Goal: Task Accomplishment & Management: Complete application form

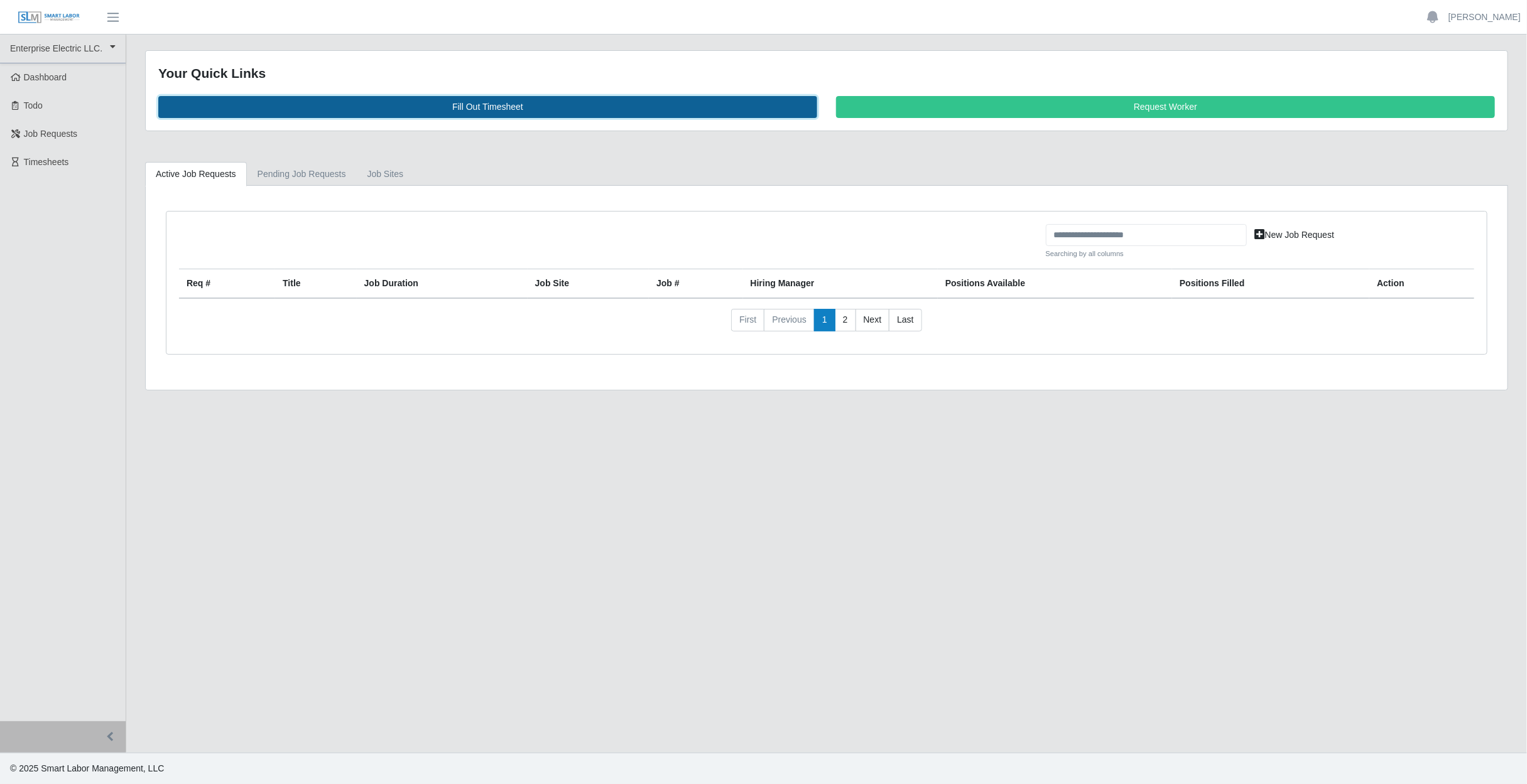
click at [467, 109] on link "Fill Out Timesheet" at bounding box center [487, 107] width 659 height 22
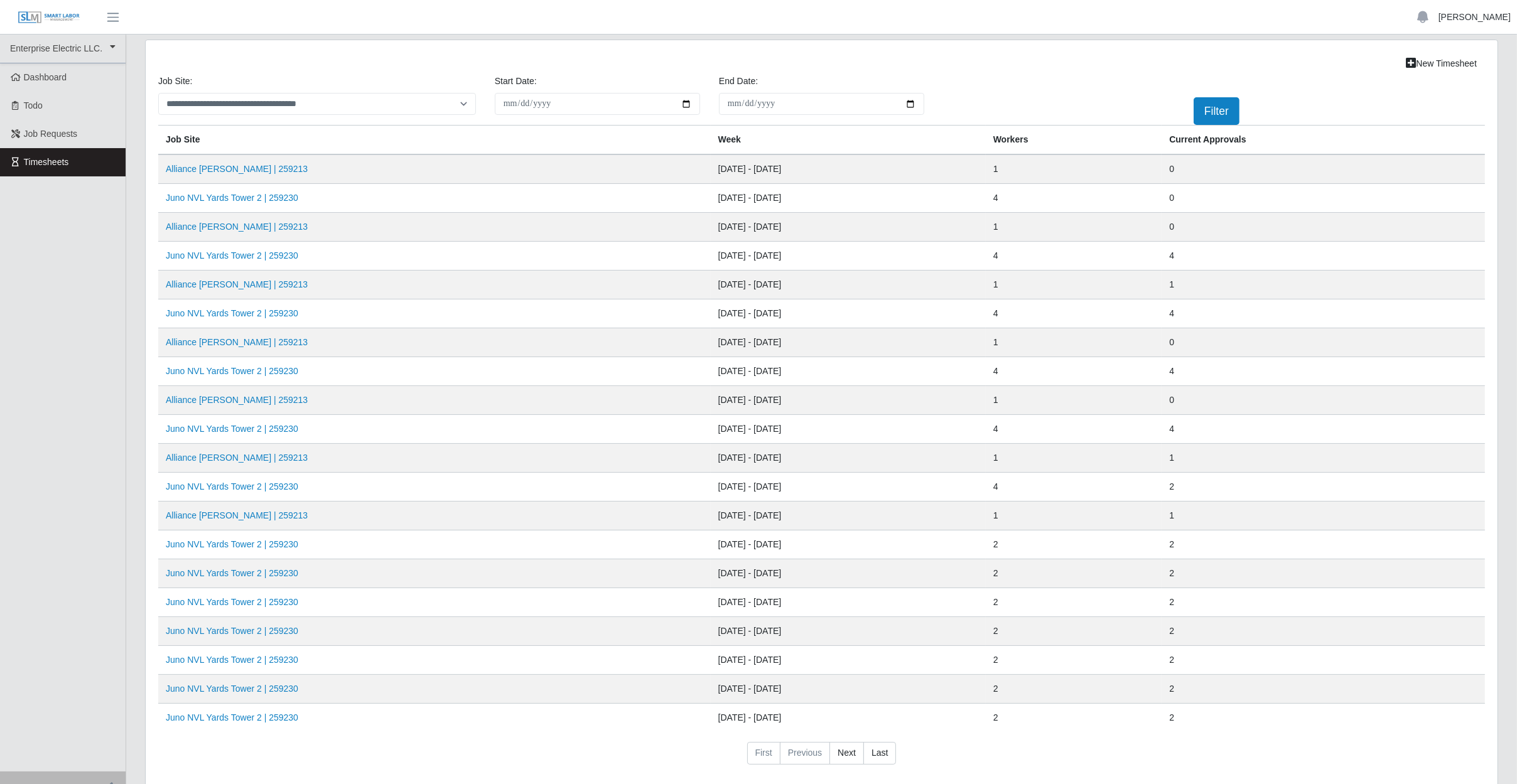
click at [1480, 16] on link "[PERSON_NAME]" at bounding box center [1475, 17] width 73 height 13
click at [1459, 81] on link "Logout" at bounding box center [1460, 87] width 113 height 26
